Goal: Information Seeking & Learning: Learn about a topic

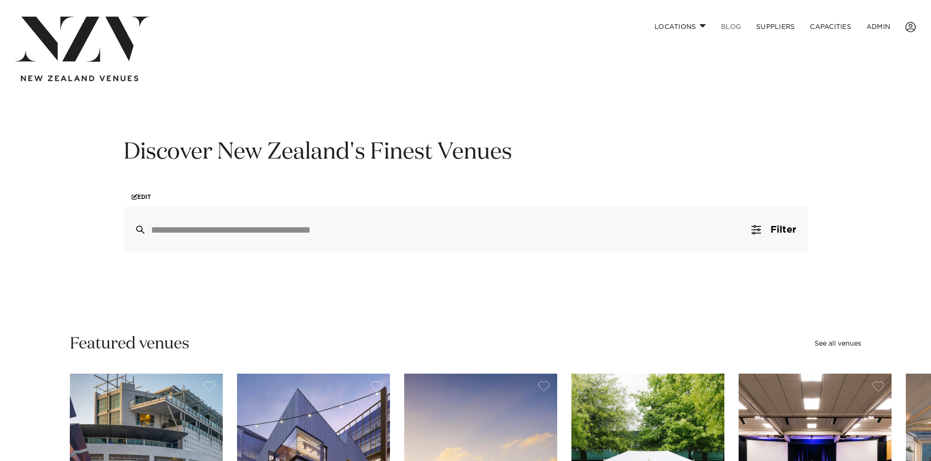
click at [735, 32] on link "BLOG" at bounding box center [731, 27] width 35 height 20
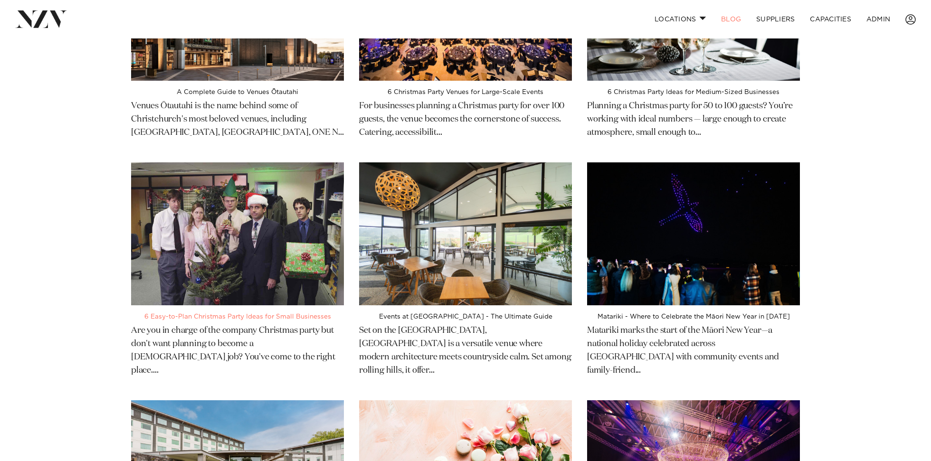
scroll to position [170, 0]
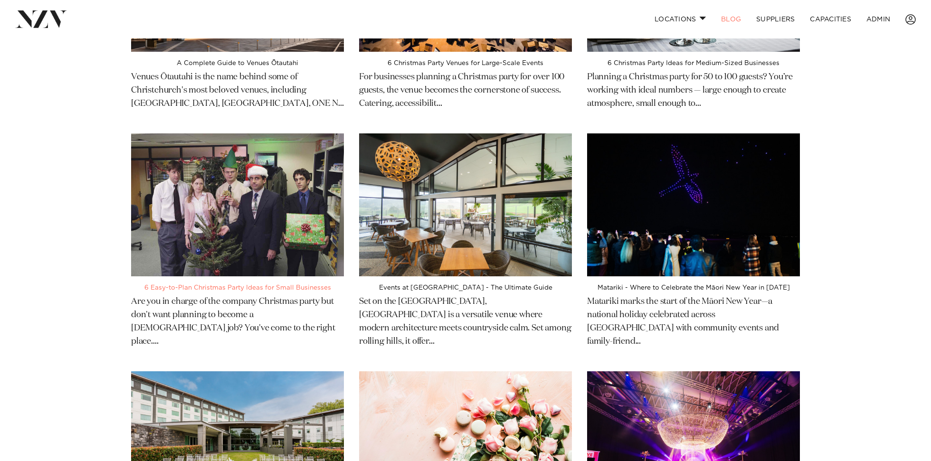
click at [292, 236] on img at bounding box center [237, 204] width 213 height 143
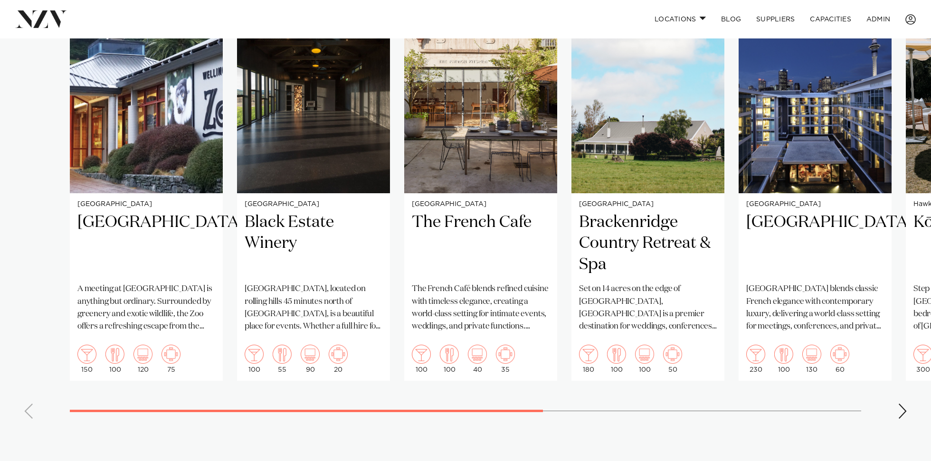
scroll to position [843, 0]
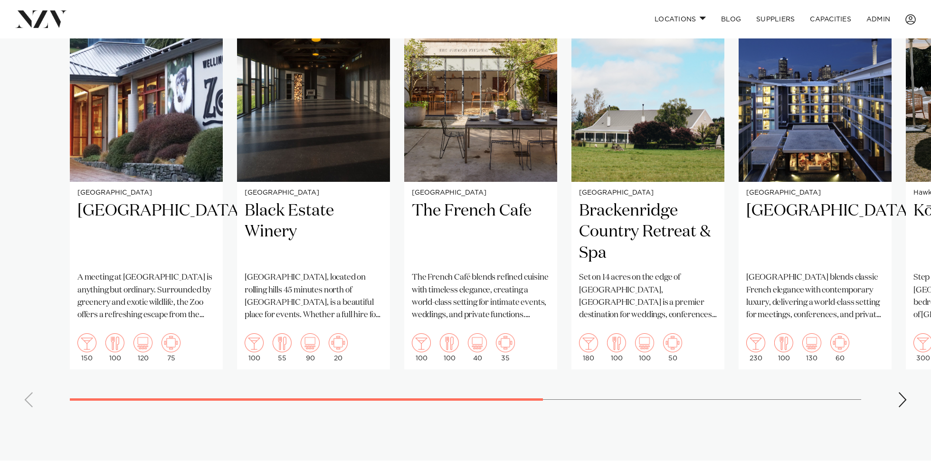
click at [902, 405] on div "Next slide" at bounding box center [903, 399] width 10 height 15
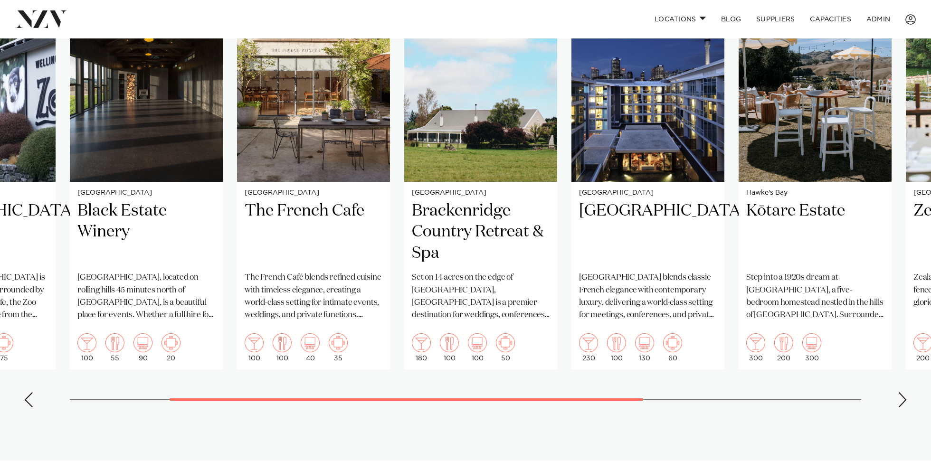
click at [902, 405] on div "Next slide" at bounding box center [903, 399] width 10 height 15
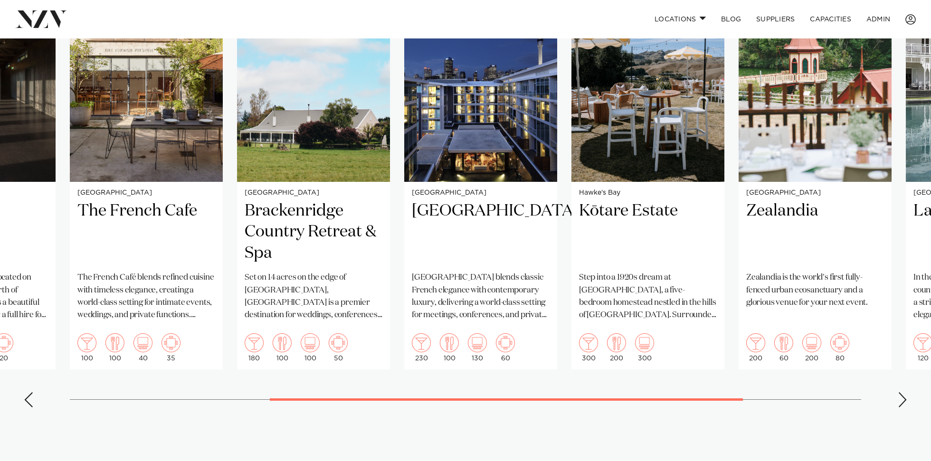
click at [902, 405] on div "Next slide" at bounding box center [903, 399] width 10 height 15
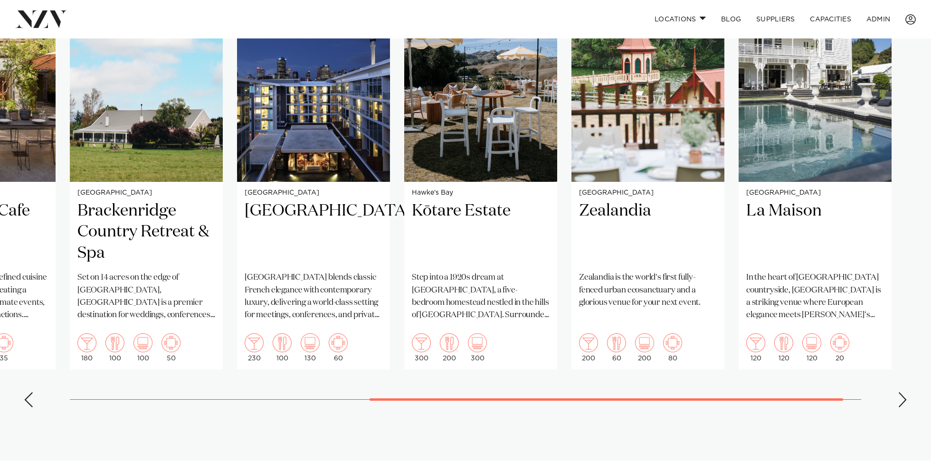
click at [903, 405] on div "Next slide" at bounding box center [903, 399] width 10 height 15
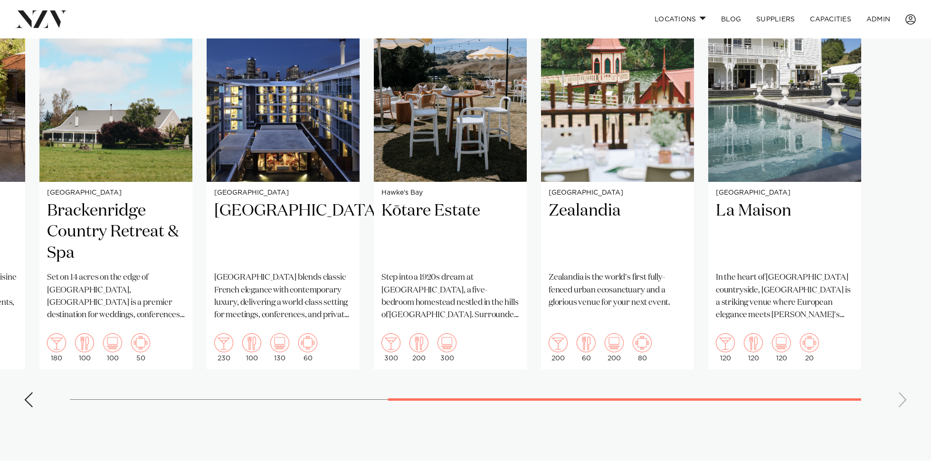
click at [903, 405] on swiper-container "Wellington Wellington Zoo A meeting at Te Nukuao Wellington Zoo is anything but…" at bounding box center [465, 196] width 931 height 438
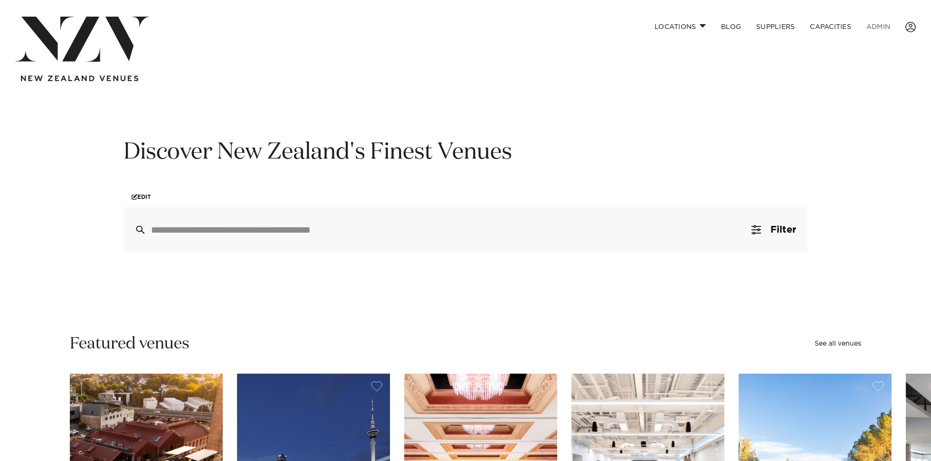
click at [874, 27] on link "ADMIN" at bounding box center [878, 27] width 39 height 20
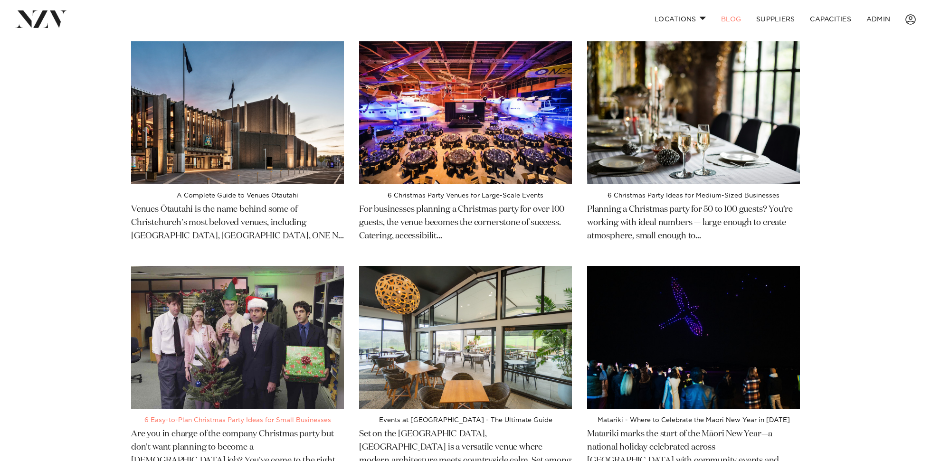
scroll to position [177, 0]
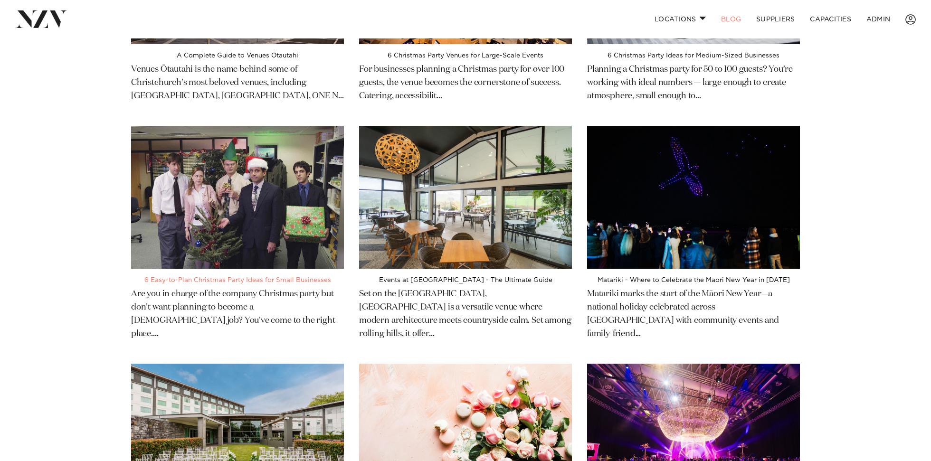
click at [290, 216] on img at bounding box center [237, 197] width 213 height 143
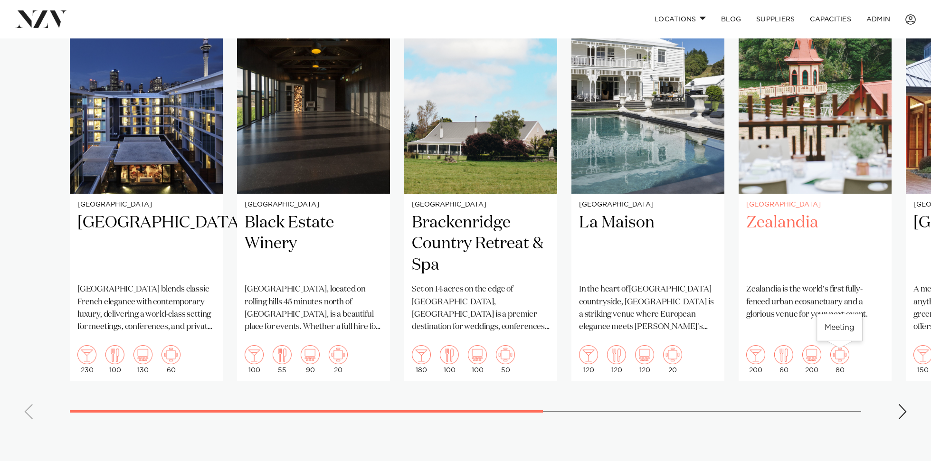
scroll to position [923, 0]
